Goal: Check status

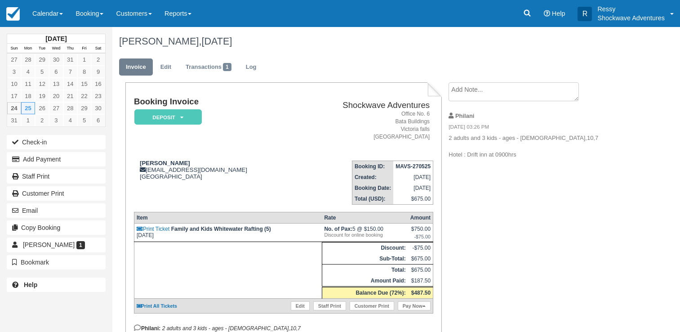
scroll to position [62, 0]
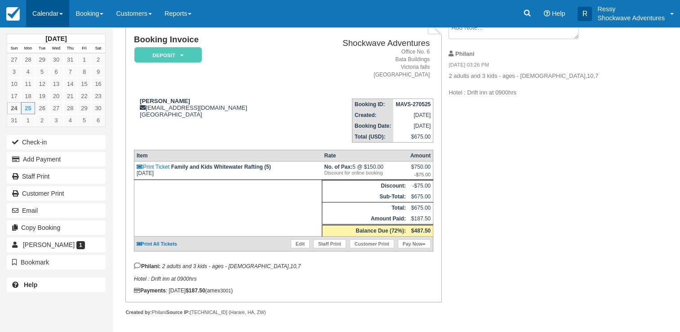
click at [54, 12] on link "Calendar" at bounding box center [47, 13] width 43 height 27
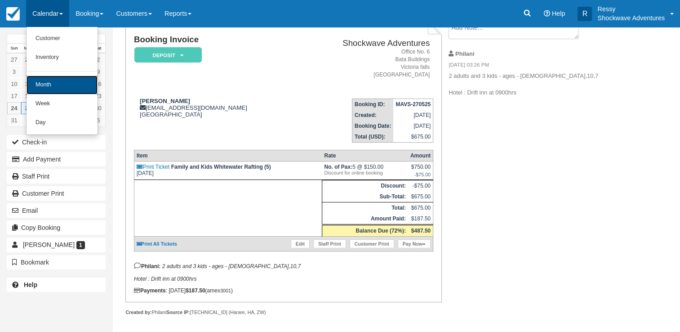
click at [59, 84] on link "Month" at bounding box center [62, 85] width 71 height 19
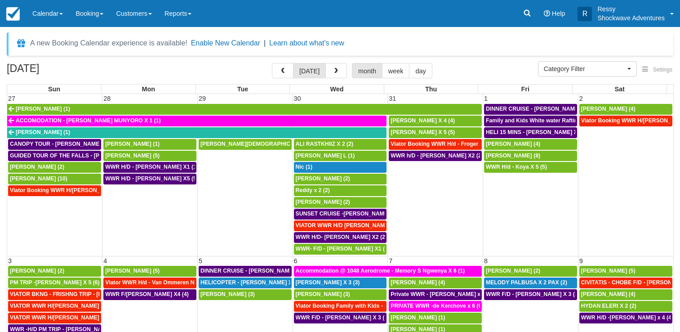
select select
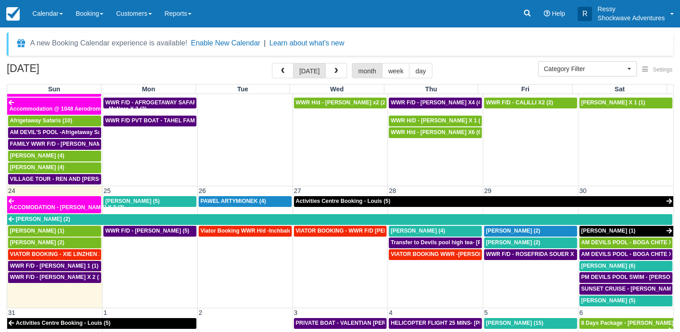
scroll to position [545, 0]
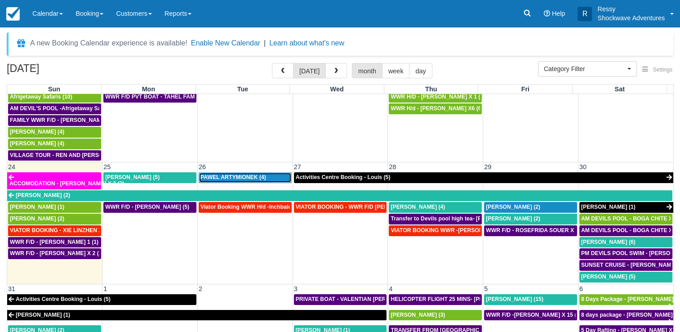
click at [236, 174] on span "PAWEL ARTYMIONEK (4)" at bounding box center [233, 177] width 66 height 6
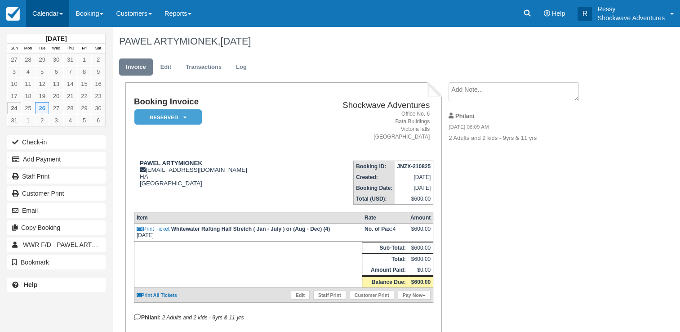
click at [47, 14] on link "Calendar" at bounding box center [47, 13] width 43 height 27
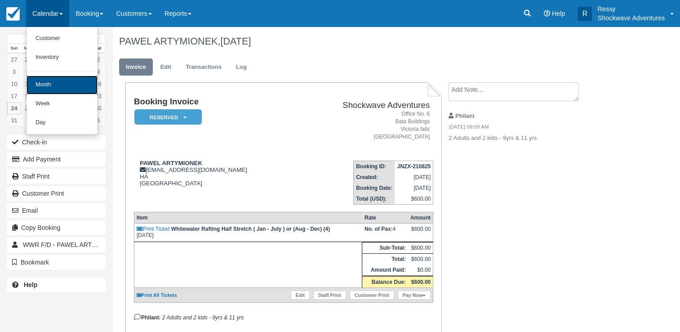
click at [75, 85] on link "Month" at bounding box center [62, 85] width 71 height 19
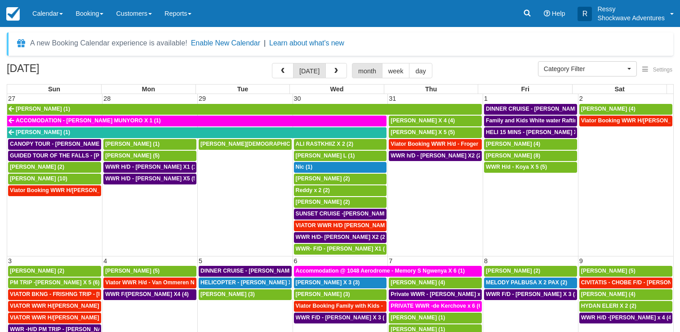
select select
